Goal: Task Accomplishment & Management: Use online tool/utility

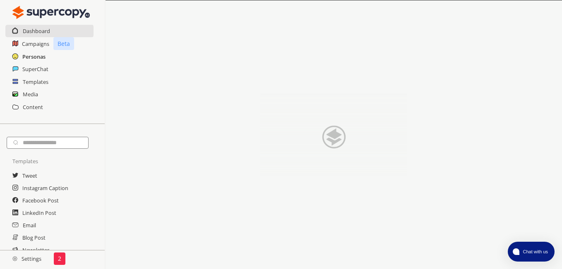
click at [22, 55] on h2 "Personas" at bounding box center [33, 56] width 23 height 12
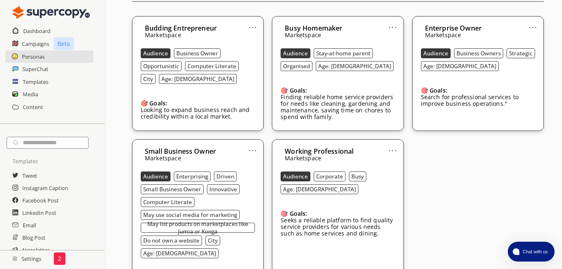
scroll to position [276, 0]
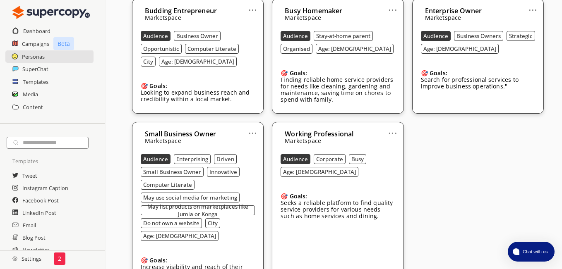
click at [252, 8] on link "..." at bounding box center [252, 6] width 9 height 7
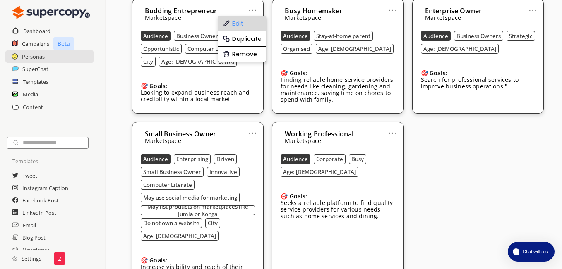
click at [243, 24] on li "Edit" at bounding box center [242, 23] width 48 height 15
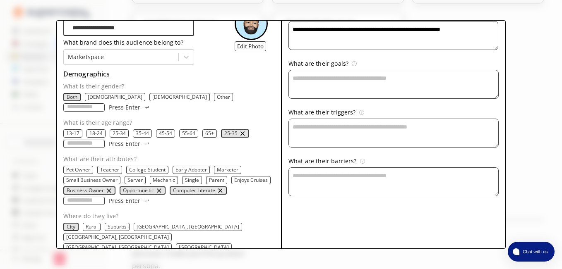
scroll to position [0, 0]
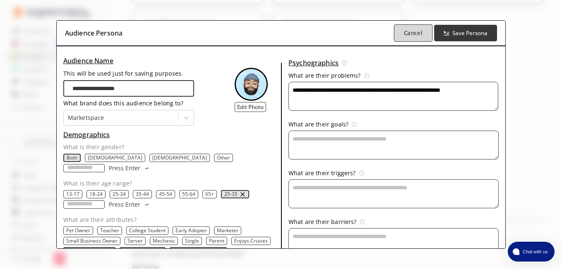
click at [414, 32] on b "Cancel" at bounding box center [413, 33] width 19 height 8
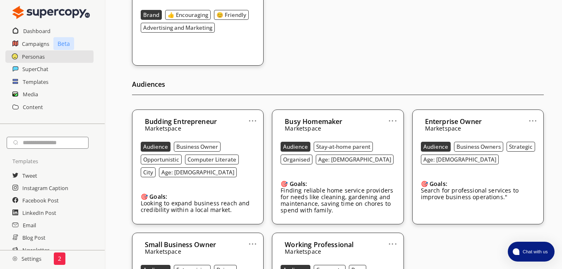
scroll to position [166, 0]
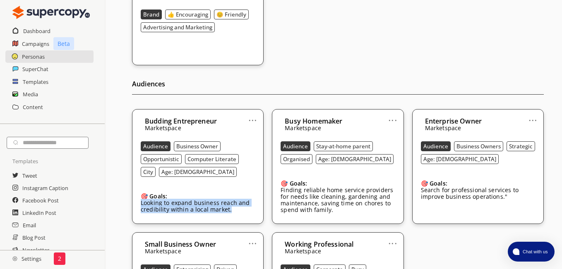
drag, startPoint x: 141, startPoint y: 204, endPoint x: 230, endPoint y: 209, distance: 89.1
click at [230, 209] on p "Looking to expand business reach and credibility within a local market." at bounding box center [198, 206] width 114 height 13
copy p "Looking to expand business reach and credibility within a local market."
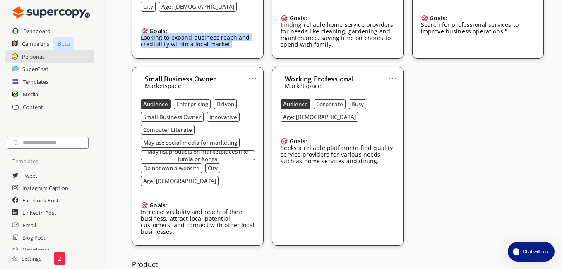
scroll to position [386, 0]
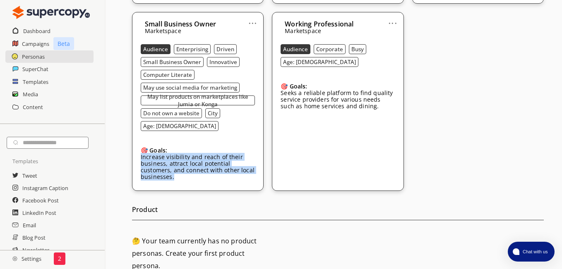
drag, startPoint x: 140, startPoint y: 156, endPoint x: 178, endPoint y: 178, distance: 43.2
click at [178, 178] on div "... Small Business Owner Marketspace Audience Enterprising Driven Small Busines…" at bounding box center [198, 101] width 132 height 179
copy p "Increase visibility and reach of their business, attract local potential custom…"
